Goal: Navigation & Orientation: Find specific page/section

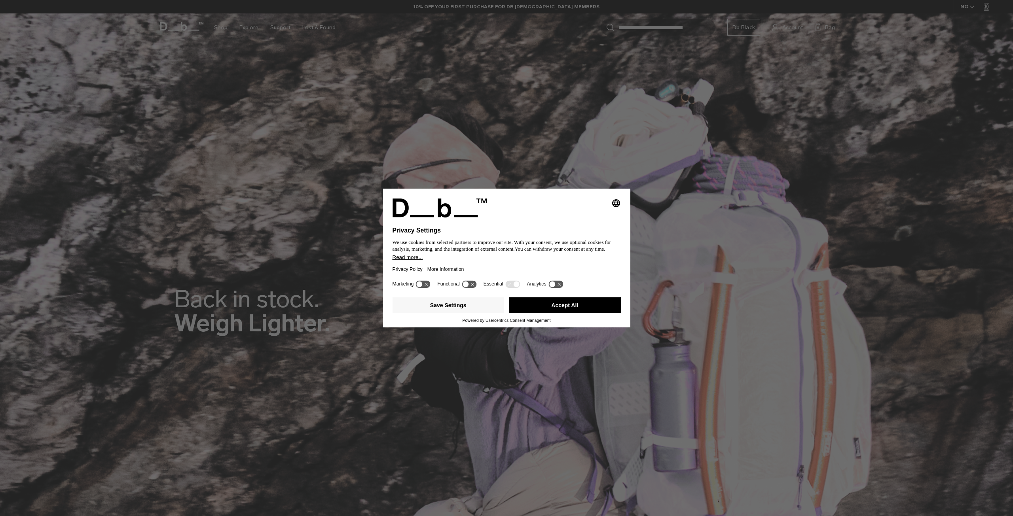
click at [527, 312] on button "Accept All" at bounding box center [565, 305] width 112 height 16
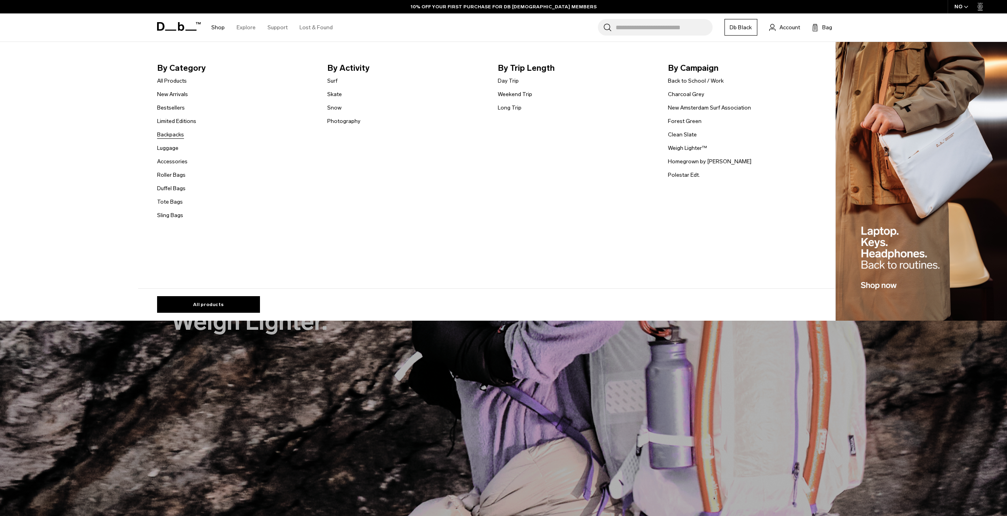
click at [176, 132] on link "Backpacks" at bounding box center [170, 135] width 27 height 8
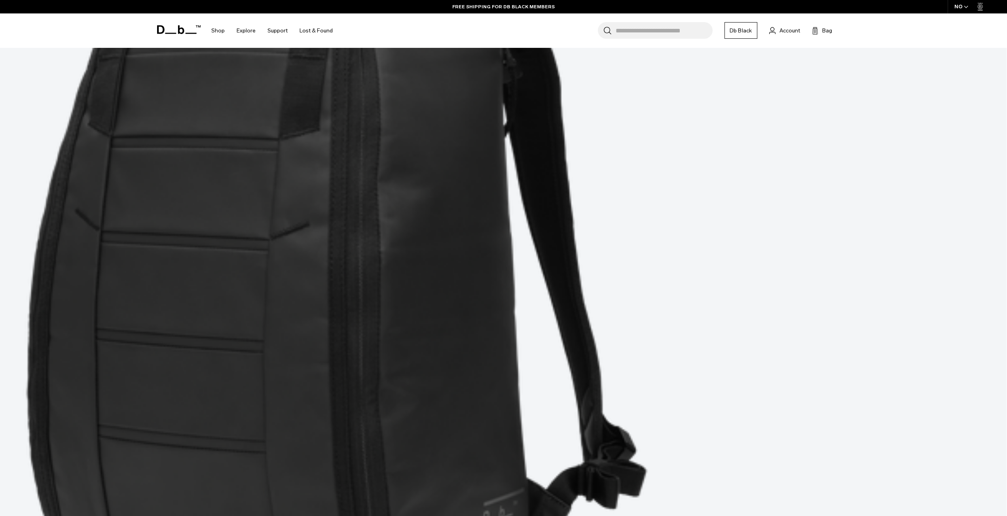
scroll to position [593, 0]
